Goal: Information Seeking & Learning: Check status

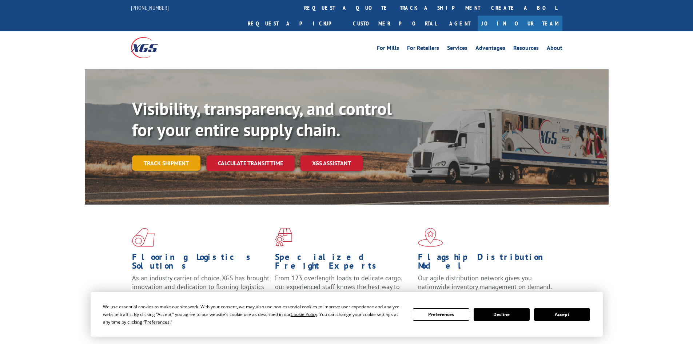
click at [171, 155] on link "Track shipment" at bounding box center [166, 162] width 68 height 15
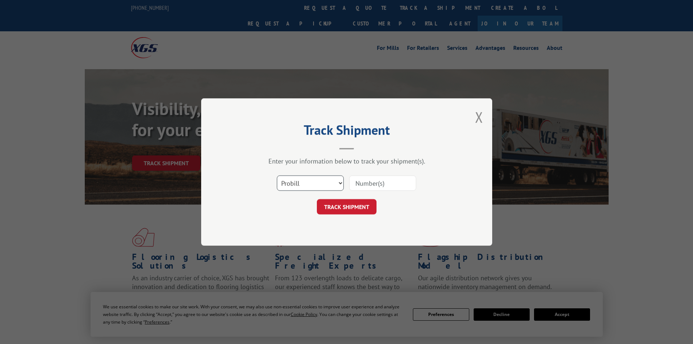
click at [316, 183] on select "Select category... Probill BOL PO" at bounding box center [310, 182] width 67 height 15
select select "bol"
click at [277, 175] on select "Select category... Probill BOL PO" at bounding box center [310, 182] width 67 height 15
click at [365, 179] on input at bounding box center [382, 182] width 67 height 15
paste input "2561322"
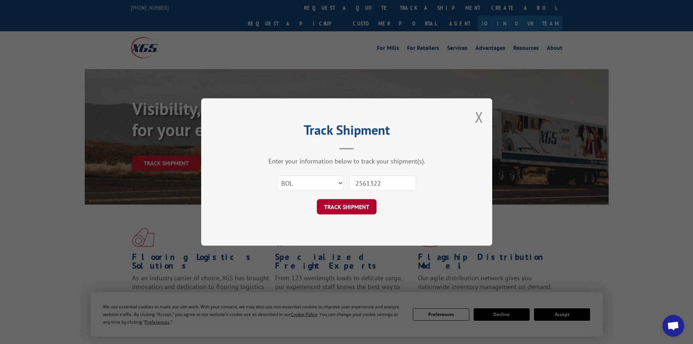
type input "2561322"
click at [364, 205] on button "TRACK SHIPMENT" at bounding box center [347, 206] width 60 height 15
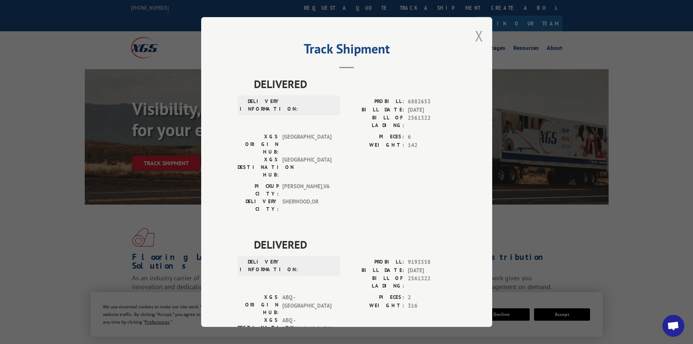
click at [476, 39] on button "Close modal" at bounding box center [479, 35] width 8 height 19
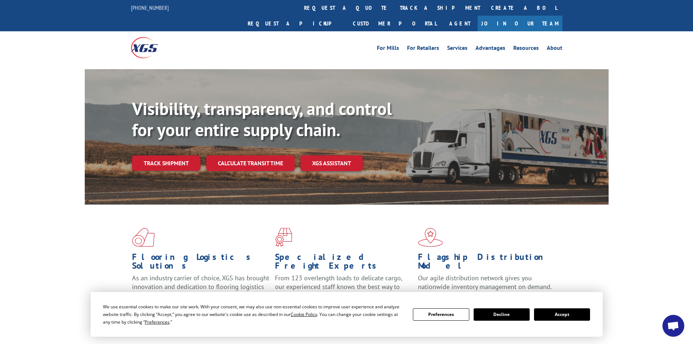
click at [568, 316] on button "Accept" at bounding box center [562, 314] width 56 height 12
